Goal: Navigation & Orientation: Find specific page/section

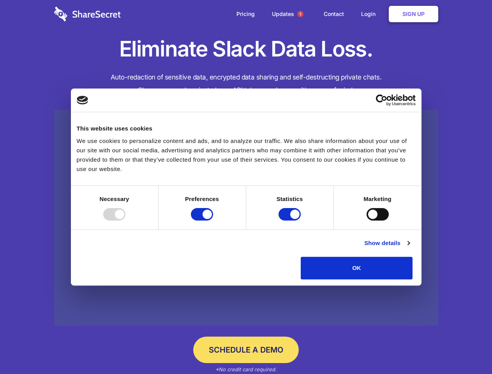
click at [126, 221] on div at bounding box center [114, 214] width 22 height 12
click at [213, 221] on input "Preferences" at bounding box center [202, 214] width 22 height 12
checkbox input "false"
click at [291, 221] on input "Statistics" at bounding box center [290, 214] width 22 height 12
checkbox input "false"
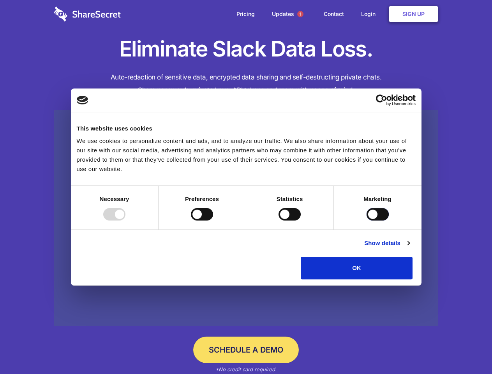
click at [367, 221] on input "Marketing" at bounding box center [378, 214] width 22 height 12
checkbox input "true"
click at [410, 248] on link "Show details" at bounding box center [387, 243] width 45 height 9
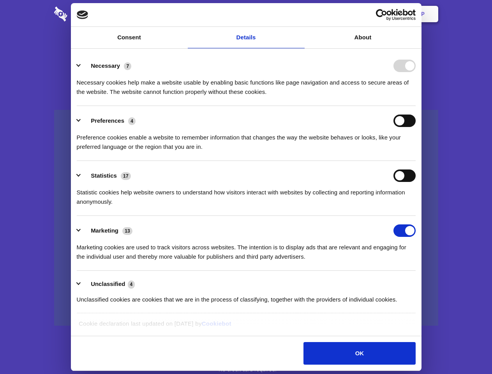
click at [416, 106] on li "Necessary 7 Necessary cookies help make a website usable by enabling basic func…" at bounding box center [246, 78] width 339 height 55
click at [300, 14] on span "1" at bounding box center [300, 14] width 6 height 6
